Goal: Transaction & Acquisition: Subscribe to service/newsletter

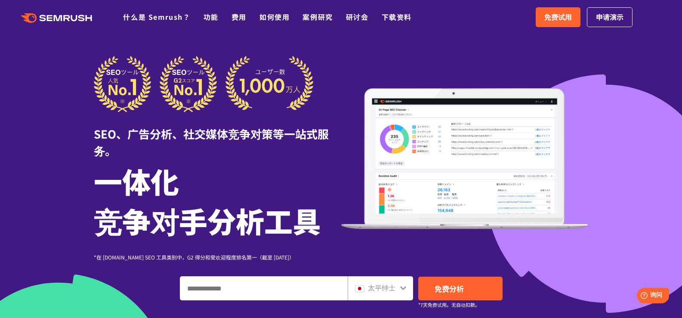
click at [63, 17] on icon ".cls {fill: #FF642D;}" at bounding box center [57, 17] width 97 height 9
click at [571, 17] on font "免费试用" at bounding box center [558, 17] width 28 height 10
